Goal: Book appointment/travel/reservation

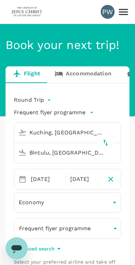
click at [89, 74] on link "Accommodation" at bounding box center [83, 74] width 71 height 17
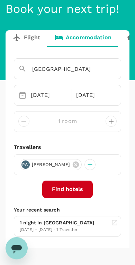
scroll to position [37, 0]
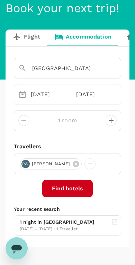
click at [72, 186] on button "Find hotels" at bounding box center [67, 188] width 51 height 17
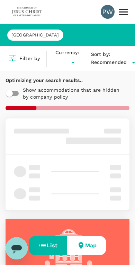
type input "MYR"
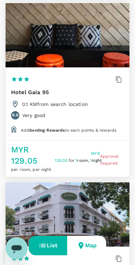
scroll to position [1483, 0]
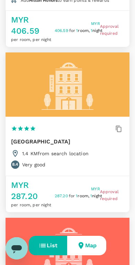
click at [92, 246] on button "Map" at bounding box center [86, 245] width 39 height 19
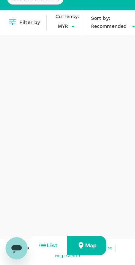
scroll to position [35, 0]
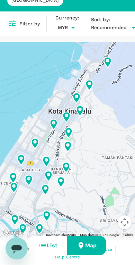
click at [52, 243] on button "List" at bounding box center [48, 245] width 39 height 19
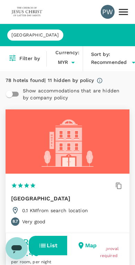
click at [61, 34] on div "[GEOGRAPHIC_DATA]" at bounding box center [68, 34] width 124 height 11
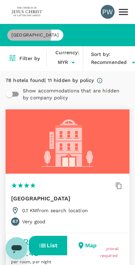
click at [29, 34] on span "[GEOGRAPHIC_DATA]" at bounding box center [35, 35] width 56 height 7
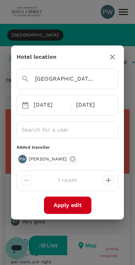
click at [92, 77] on input "[GEOGRAPHIC_DATA]" at bounding box center [58, 78] width 74 height 11
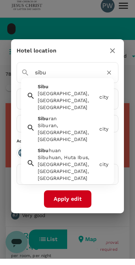
click at [79, 88] on div "Sibu Sibu, [GEOGRAPHIC_DATA], [GEOGRAPHIC_DATA]" at bounding box center [66, 101] width 62 height 31
type input "Sibu"
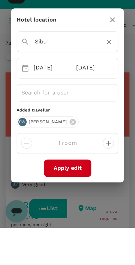
scroll to position [37, 0]
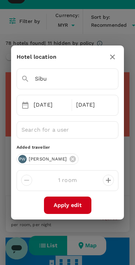
click at [71, 203] on button "Apply edit" at bounding box center [68, 204] width 48 height 17
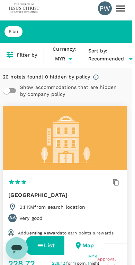
scroll to position [0, 3]
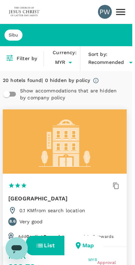
click at [26, 58] on h6 "Filter by" at bounding box center [27, 59] width 20 height 8
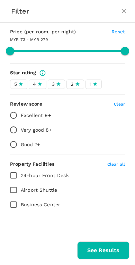
click at [126, 10] on icon "close" at bounding box center [124, 11] width 5 height 5
type input "277.9"
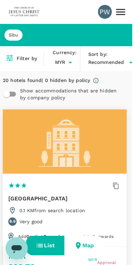
click at [120, 60] on span "Recommended" at bounding box center [106, 63] width 36 height 8
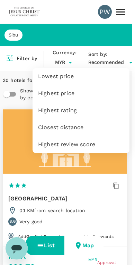
click at [126, 51] on div at bounding box center [67, 132] width 135 height 265
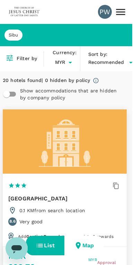
click at [22, 33] on span "Sibu" at bounding box center [14, 35] width 18 height 7
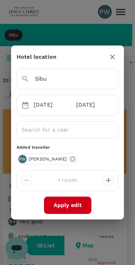
click at [50, 102] on div "[DATE]" at bounding box center [51, 105] width 40 height 14
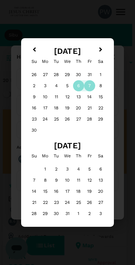
click at [69, 189] on div "17" at bounding box center [67, 191] width 11 height 11
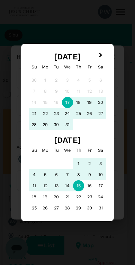
click at [83, 187] on div "15" at bounding box center [78, 185] width 11 height 11
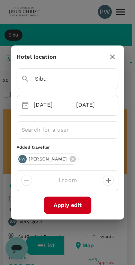
click at [93, 104] on div "[DATE]" at bounding box center [94, 105] width 40 height 14
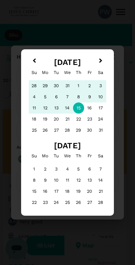
click at [58, 94] on div "6" at bounding box center [56, 96] width 11 height 11
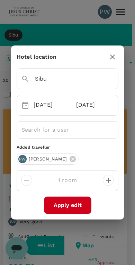
click at [44, 103] on div "[DATE]" at bounding box center [51, 105] width 40 height 14
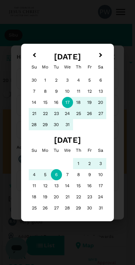
click at [56, 103] on div "16" at bounding box center [56, 102] width 11 height 11
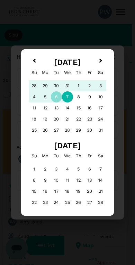
click at [68, 95] on div "7" at bounding box center [67, 96] width 11 height 11
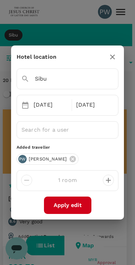
click at [50, 104] on div "[DATE]" at bounding box center [51, 105] width 40 height 14
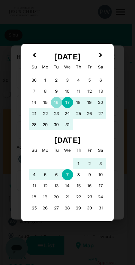
click at [67, 101] on div "17" at bounding box center [67, 102] width 11 height 11
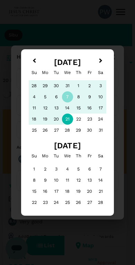
click at [69, 119] on div "21" at bounding box center [67, 118] width 11 height 11
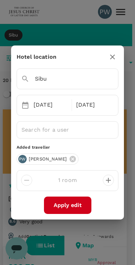
click at [52, 104] on div "[DATE]" at bounding box center [51, 105] width 40 height 14
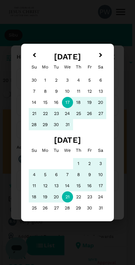
click at [66, 99] on div "17" at bounding box center [67, 102] width 11 height 11
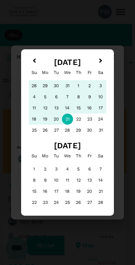
click at [39, 59] on button "Previous Month" at bounding box center [33, 61] width 11 height 11
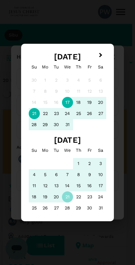
click at [83, 103] on div "18" at bounding box center [78, 102] width 11 height 11
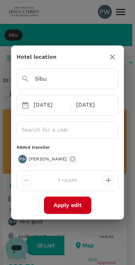
click at [75, 201] on button "Apply edit" at bounding box center [68, 204] width 48 height 17
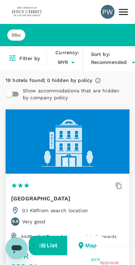
click at [15, 93] on input "checkbox" at bounding box center [10, 93] width 40 height 13
checkbox input "true"
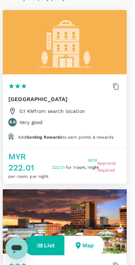
scroll to position [0, 3]
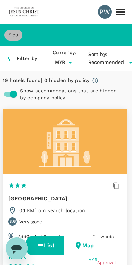
click at [15, 32] on span "Sibu" at bounding box center [14, 35] width 18 height 7
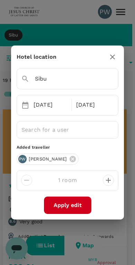
click at [69, 78] on input "Sibu" at bounding box center [58, 78] width 74 height 11
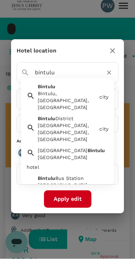
click at [73, 96] on div "Bintulu, [GEOGRAPHIC_DATA], [GEOGRAPHIC_DATA]" at bounding box center [67, 106] width 59 height 21
type input "Bintulu"
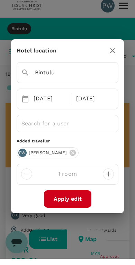
scroll to position [6, 0]
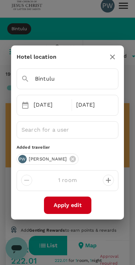
click at [84, 202] on button "Apply edit" at bounding box center [68, 204] width 48 height 17
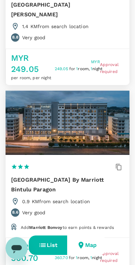
scroll to position [359, 0]
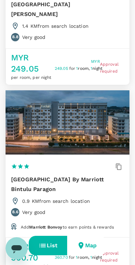
click at [78, 225] on span "Add Marriott Bonvoy to earn points & rewards" at bounding box center [67, 227] width 93 height 5
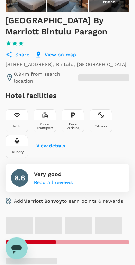
scroll to position [121, 0]
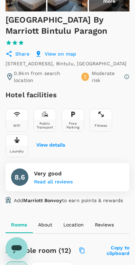
click at [12, 197] on div "Add Marriott Bonvoy to earn points & rewards" at bounding box center [68, 201] width 124 height 8
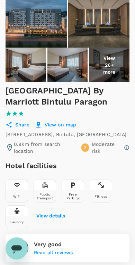
scroll to position [0, 0]
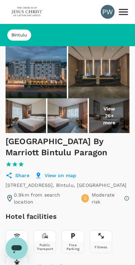
click at [122, 14] on icon at bounding box center [124, 12] width 12 height 12
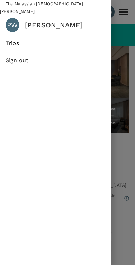
click at [19, 23] on div "PW" at bounding box center [13, 25] width 14 height 14
click at [128, 36] on div at bounding box center [67, 132] width 135 height 265
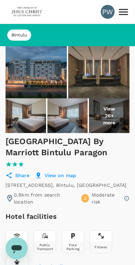
click at [106, 9] on div "PW" at bounding box center [108, 12] width 14 height 14
click at [30, 9] on img at bounding box center [27, 11] width 32 height 15
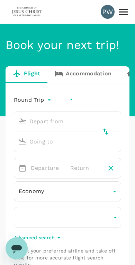
type input "undefined, undefined (any)"
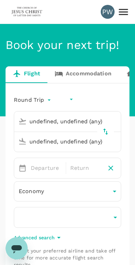
type input "Kuching, [GEOGRAPHIC_DATA] (any)"
type input "Bintulu, [GEOGRAPHIC_DATA] (any)"
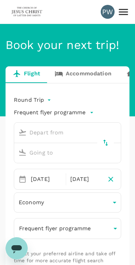
type input "Kuching, [GEOGRAPHIC_DATA] (any)"
type input "Bintulu, [GEOGRAPHIC_DATA] (any)"
type input "Kuching, [GEOGRAPHIC_DATA] (any)"
type input "Bintulu, [GEOGRAPHIC_DATA] (any)"
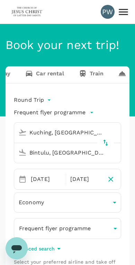
scroll to position [0, 154]
click at [48, 75] on link "Car rental" at bounding box center [45, 74] width 54 height 17
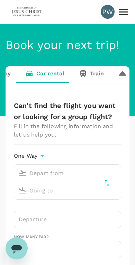
type input "Concierge booking - car-rental"
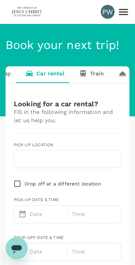
type input "pamela.walker@missionary.org"
type input "60"
type input "162296058"
click at [69, 155] on input "text" at bounding box center [67, 158] width 99 height 11
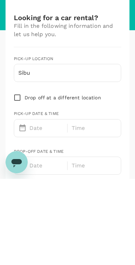
type input "Sibu"
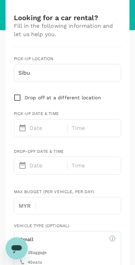
click at [45, 125] on div "Date" at bounding box center [40, 126] width 48 height 15
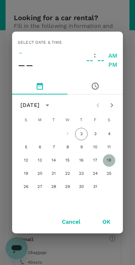
click at [112, 159] on button "18" at bounding box center [109, 160] width 12 height 12
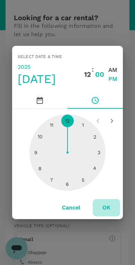
click at [111, 206] on button "OK" at bounding box center [106, 207] width 27 height 17
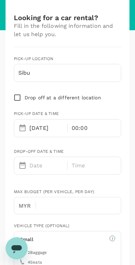
click at [85, 127] on p "00:00" at bounding box center [80, 128] width 16 height 8
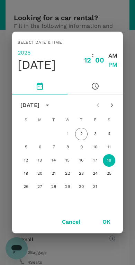
click at [117, 67] on span "PM" at bounding box center [113, 64] width 9 height 9
click at [96, 61] on span "00" at bounding box center [99, 60] width 9 height 8
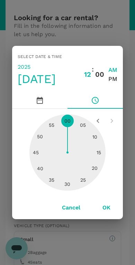
click at [70, 121] on div at bounding box center [67, 152] width 76 height 76
type input "10/18/2025 12:01 PM"
click at [111, 204] on button "OK" at bounding box center [106, 207] width 27 height 17
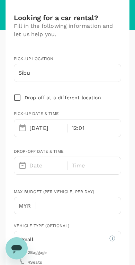
click at [42, 162] on p "Date" at bounding box center [35, 165] width 13 height 8
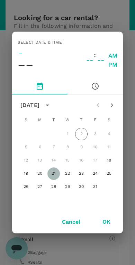
click at [55, 172] on button "21" at bounding box center [54, 173] width 12 height 12
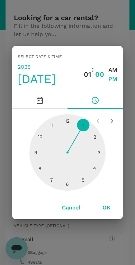
click at [70, 121] on div at bounding box center [67, 152] width 76 height 76
type input "10/21/2025 01:01 AM"
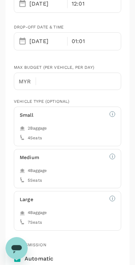
scroll to position [211, 0]
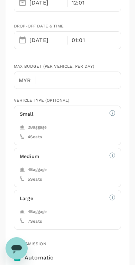
click at [88, 120] on div "Small 2 Baggage 4 Seats" at bounding box center [68, 125] width 108 height 40
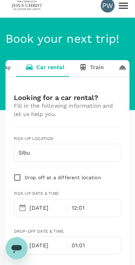
scroll to position [0, 0]
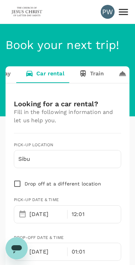
click at [33, 16] on img at bounding box center [27, 11] width 32 height 15
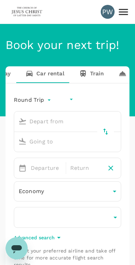
type input "undefined, undefined (any)"
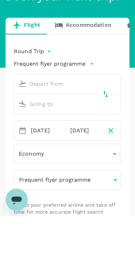
type input "Kuching, [GEOGRAPHIC_DATA] (any)"
type input "Bintulu, [GEOGRAPHIC_DATA] (any)"
type input "Kuching, [GEOGRAPHIC_DATA] (any)"
type input "Bintulu, [GEOGRAPHIC_DATA] (any)"
